Goal: Task Accomplishment & Management: Complete application form

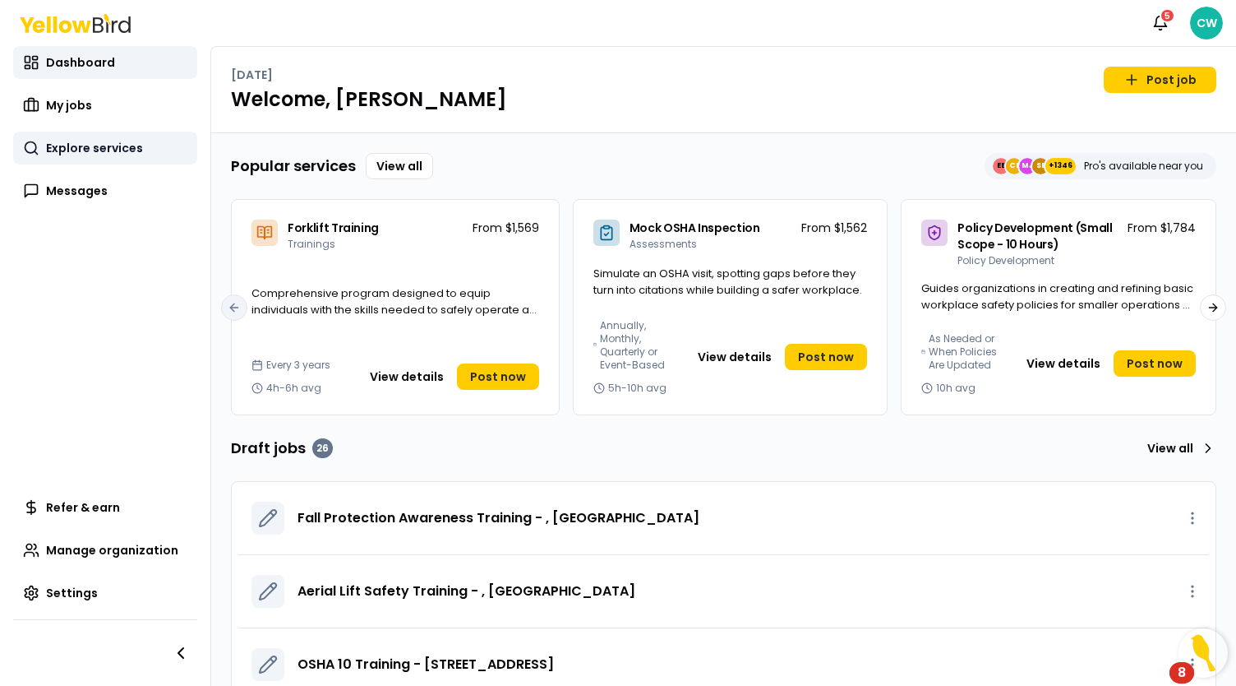
click at [109, 154] on span "Explore services" at bounding box center [94, 148] width 97 height 16
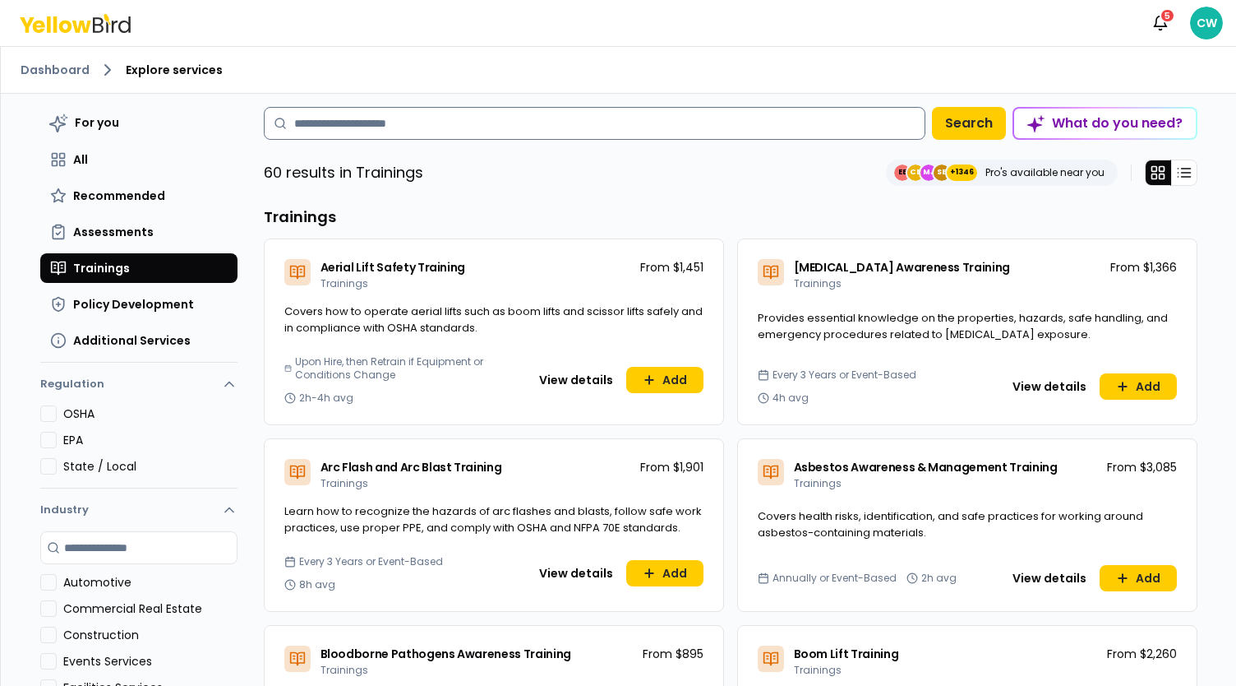
click at [409, 128] on input at bounding box center [595, 123] width 662 height 33
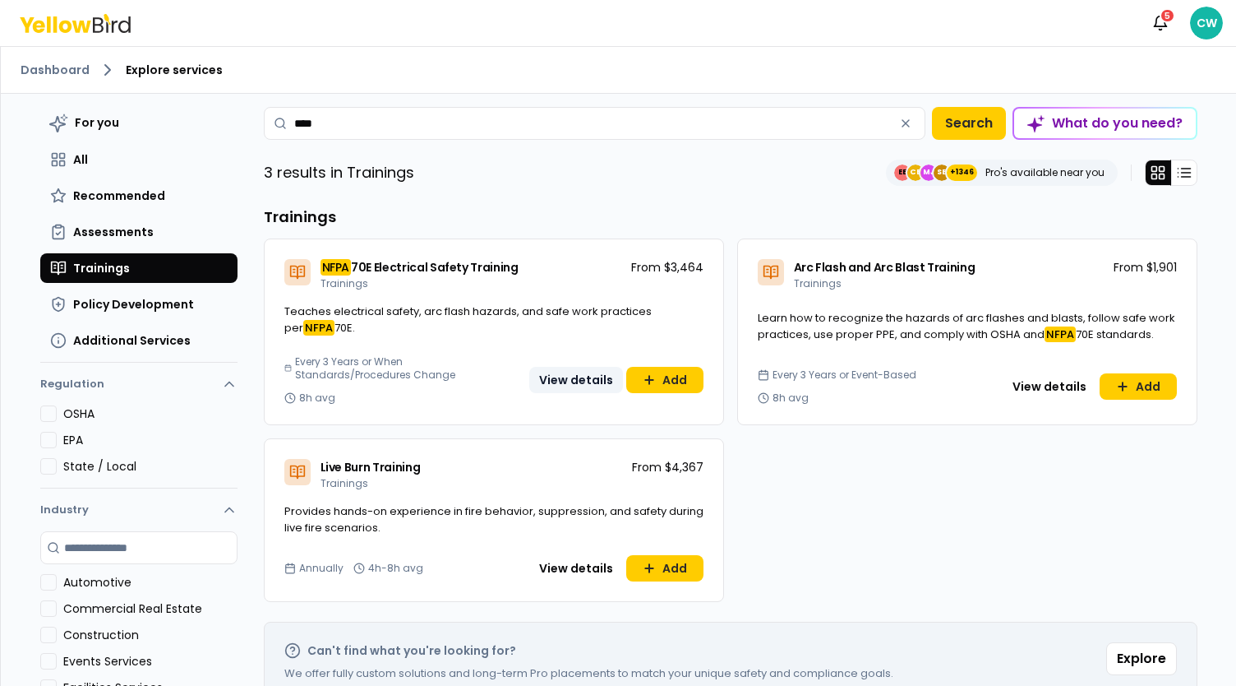
type input "****"
click at [561, 369] on button "View details" at bounding box center [576, 380] width 94 height 26
